Goal: Navigation & Orientation: Understand site structure

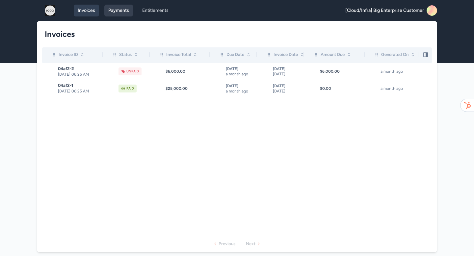
click at [125, 13] on link "Payments" at bounding box center [118, 11] width 29 height 12
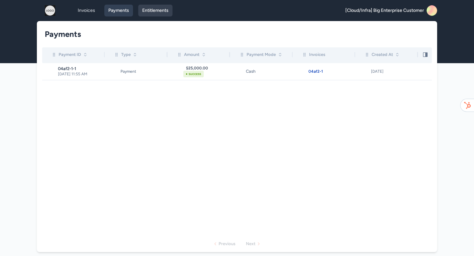
click at [157, 7] on link "Entitlements" at bounding box center [155, 11] width 34 height 12
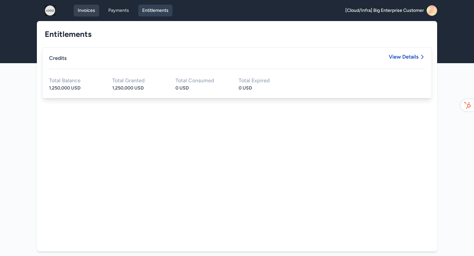
click at [92, 13] on link "Invoices" at bounding box center [86, 11] width 25 height 12
